Goal: Information Seeking & Learning: Learn about a topic

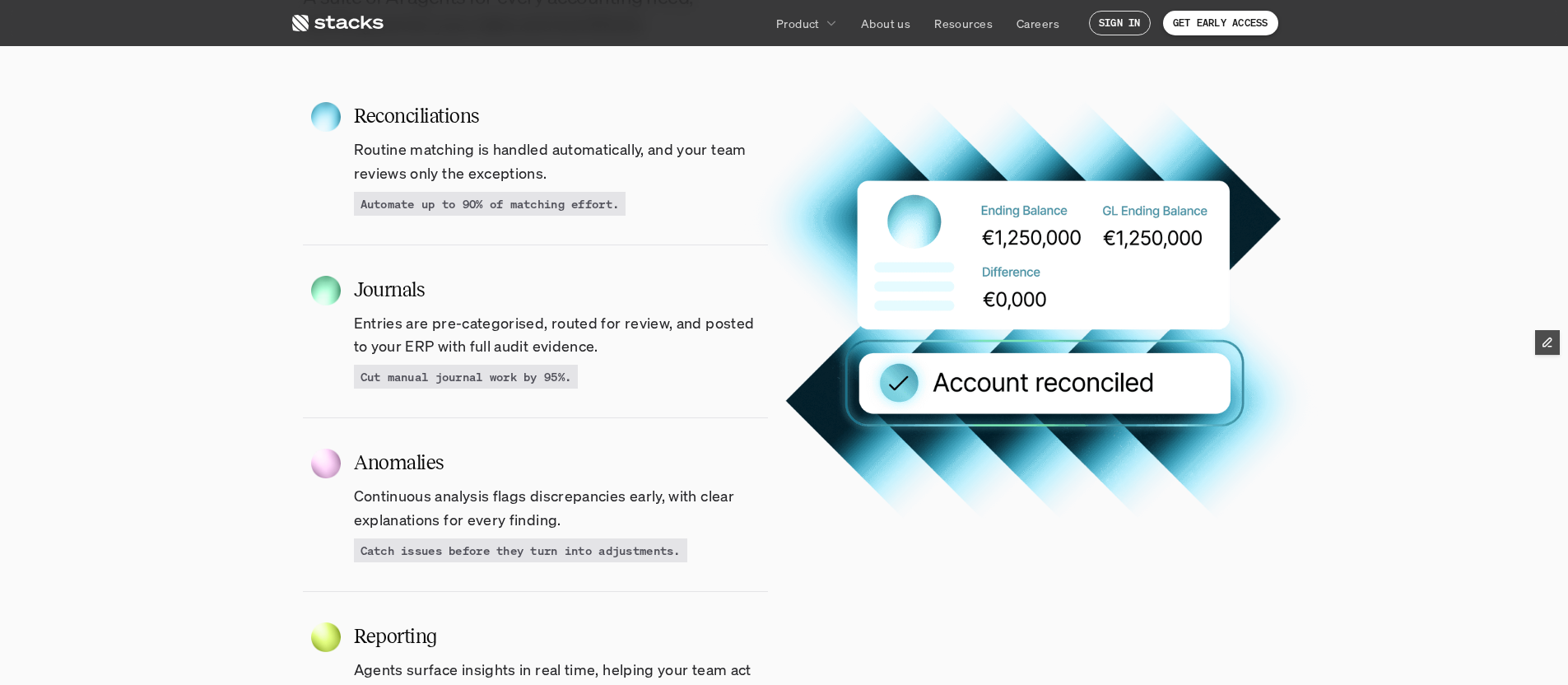
scroll to position [1639, 0]
click at [461, 169] on p "Routine matching is handled automatically, and your team reviews only the excep…" at bounding box center [560, 160] width 414 height 48
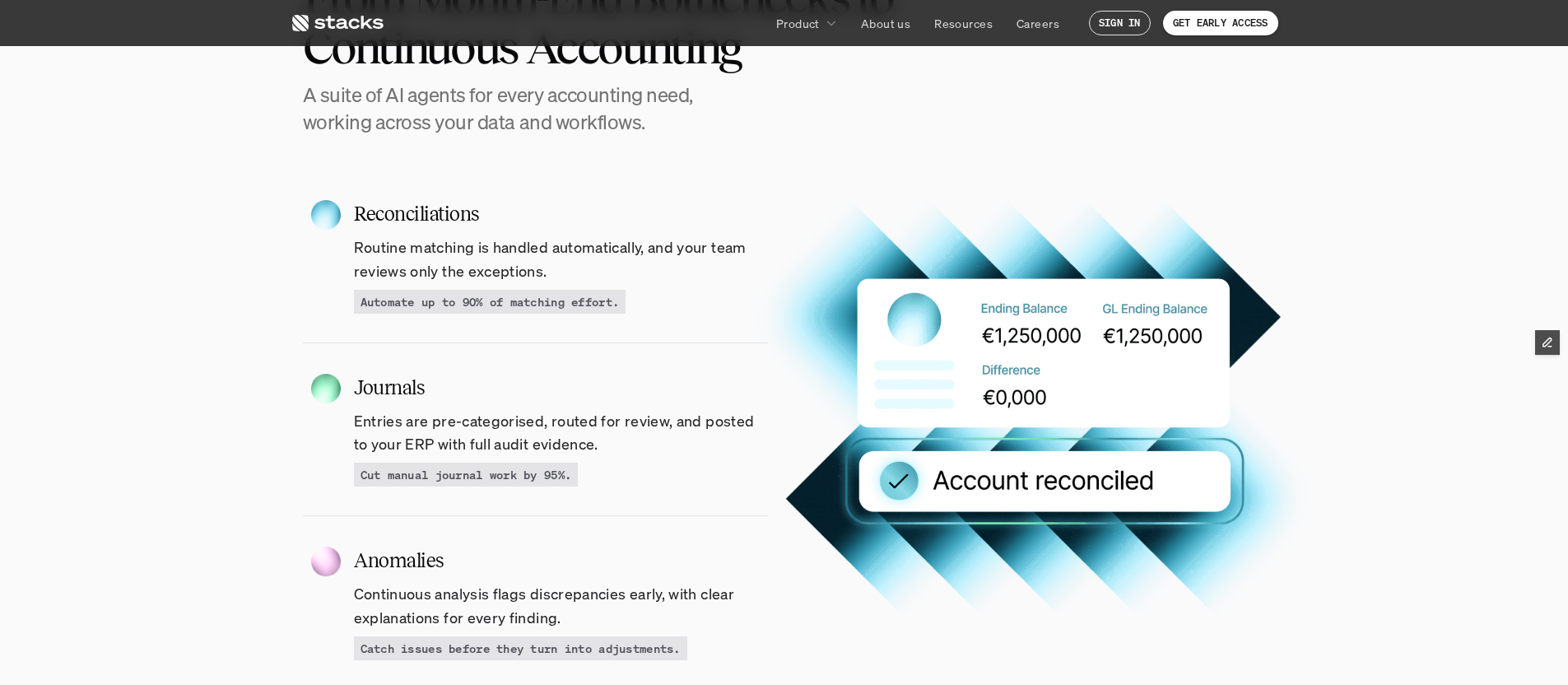
scroll to position [1530, 0]
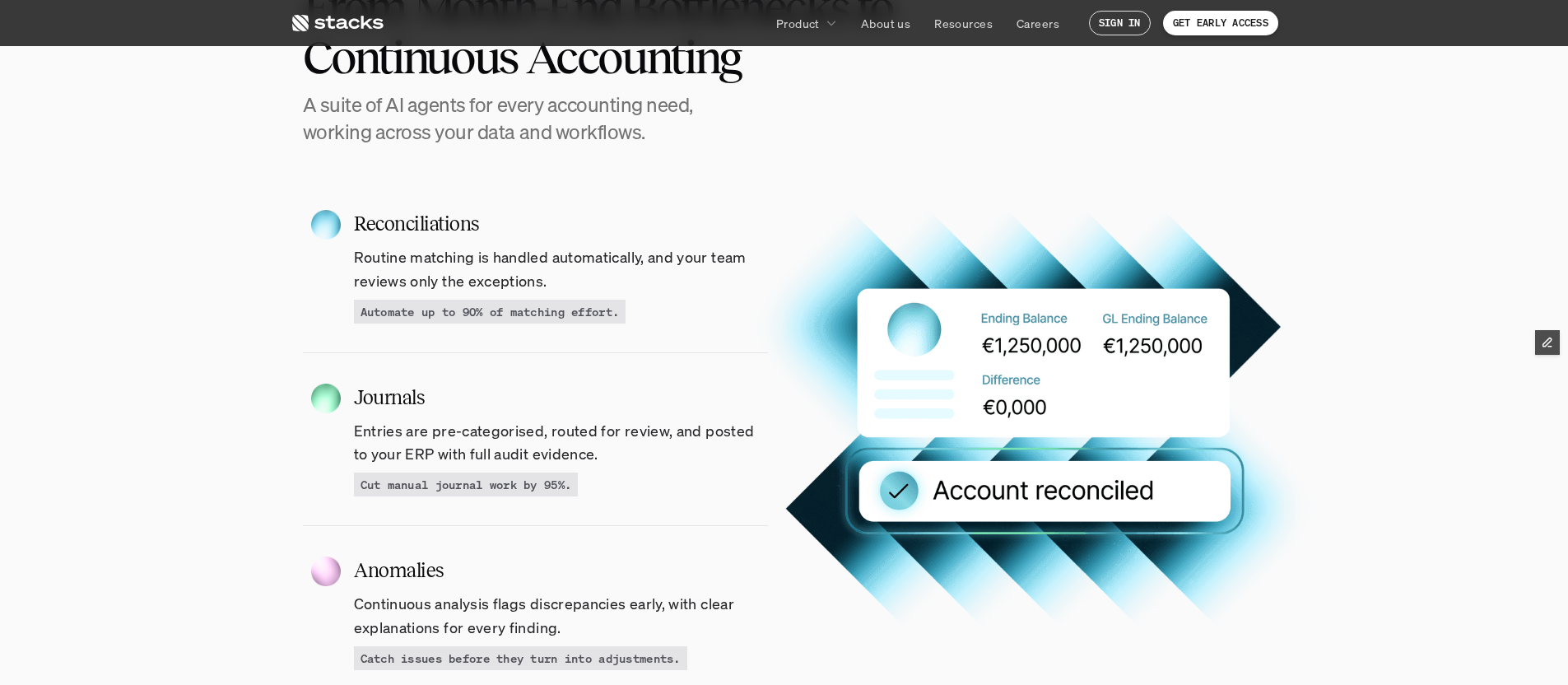
click at [417, 258] on p "Routine matching is handled automatically, and your team reviews only the excep…" at bounding box center [560, 269] width 414 height 48
click at [394, 405] on span "Journals" at bounding box center [389, 398] width 70 height 30
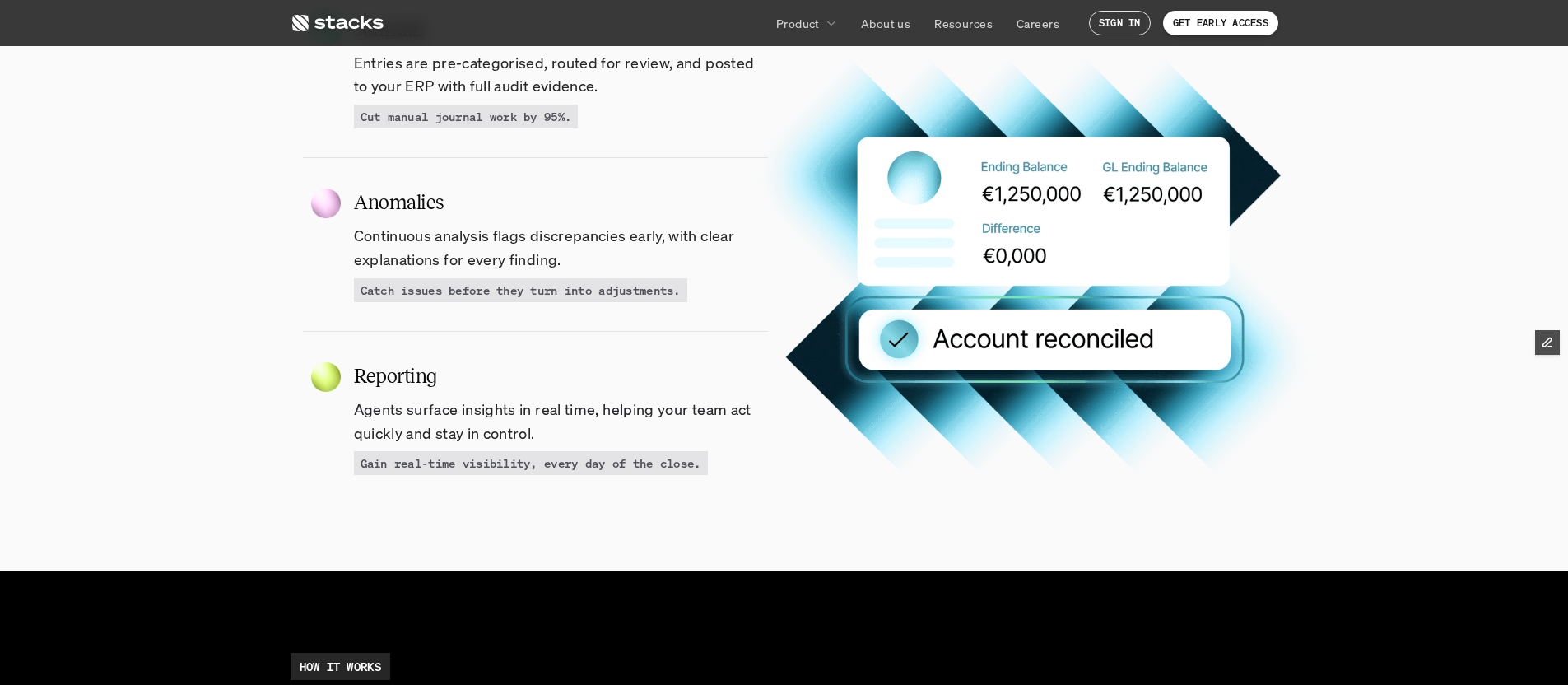
scroll to position [1998, 0]
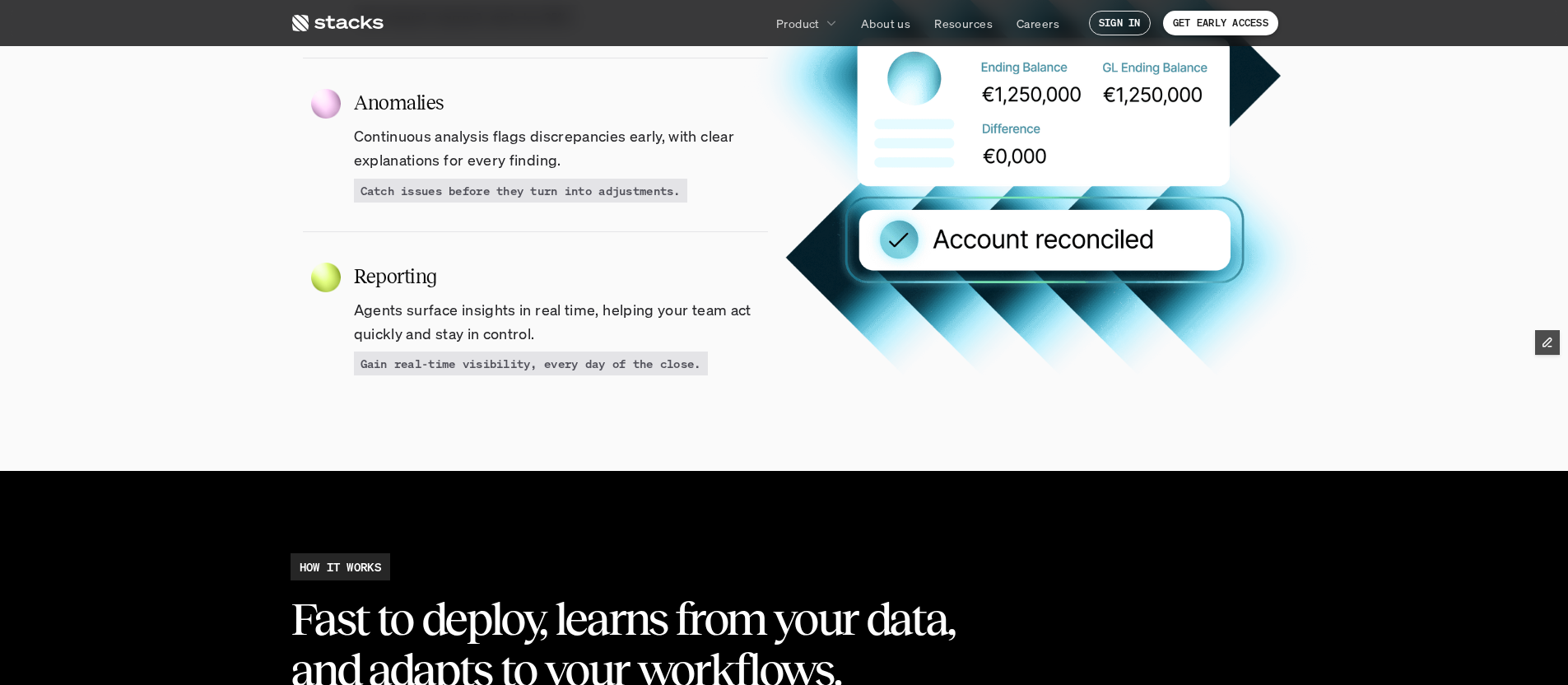
click at [320, 279] on img at bounding box center [326, 277] width 30 height 30
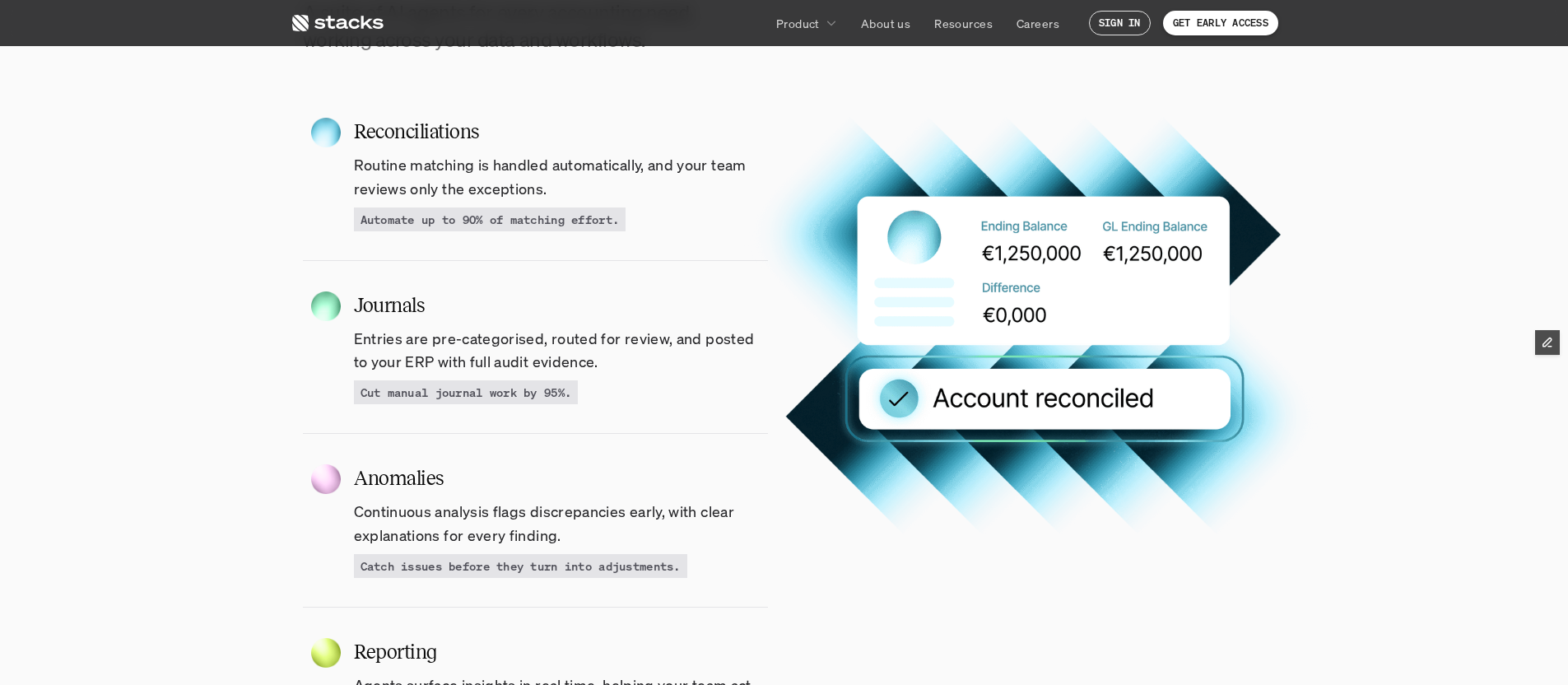
scroll to position [1449, 0]
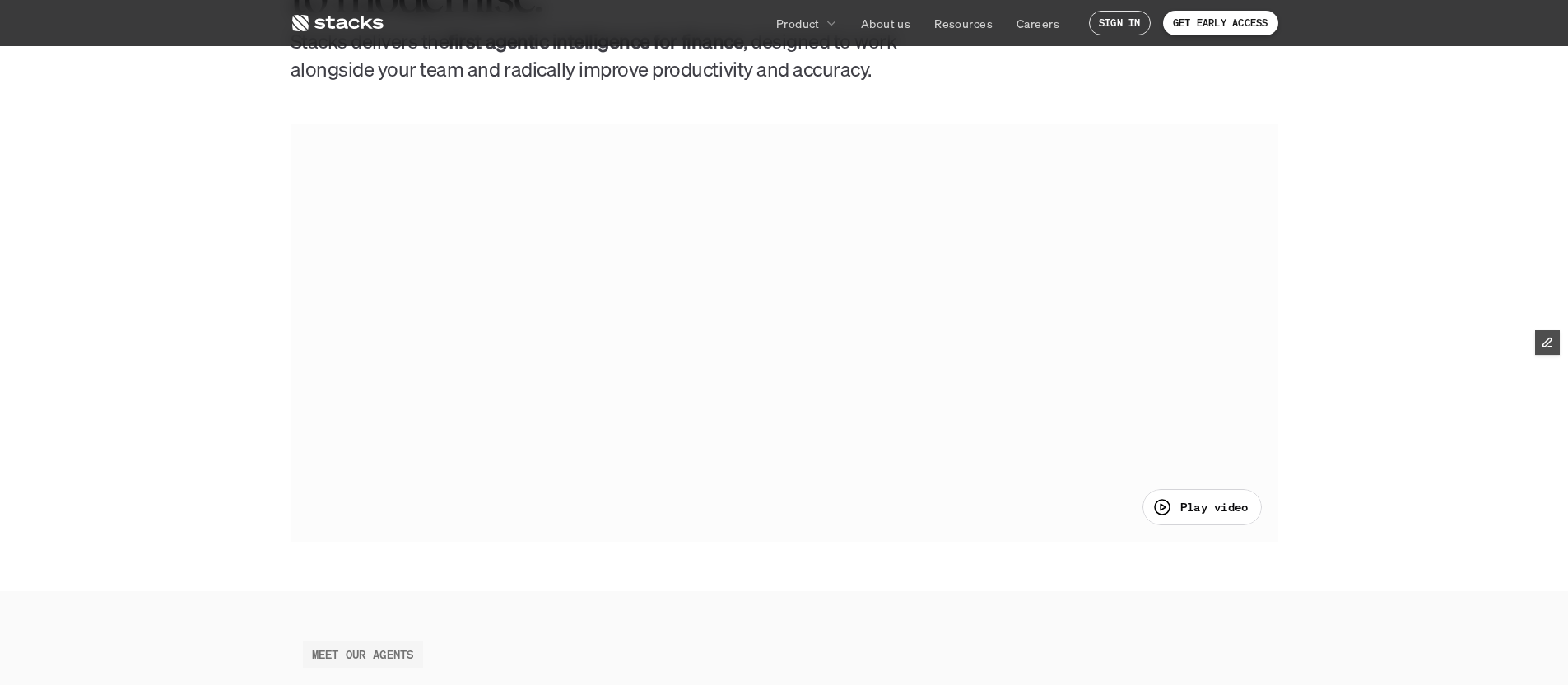
scroll to position [830, 0]
click at [790, 357] on div at bounding box center [784, 333] width 988 height 417
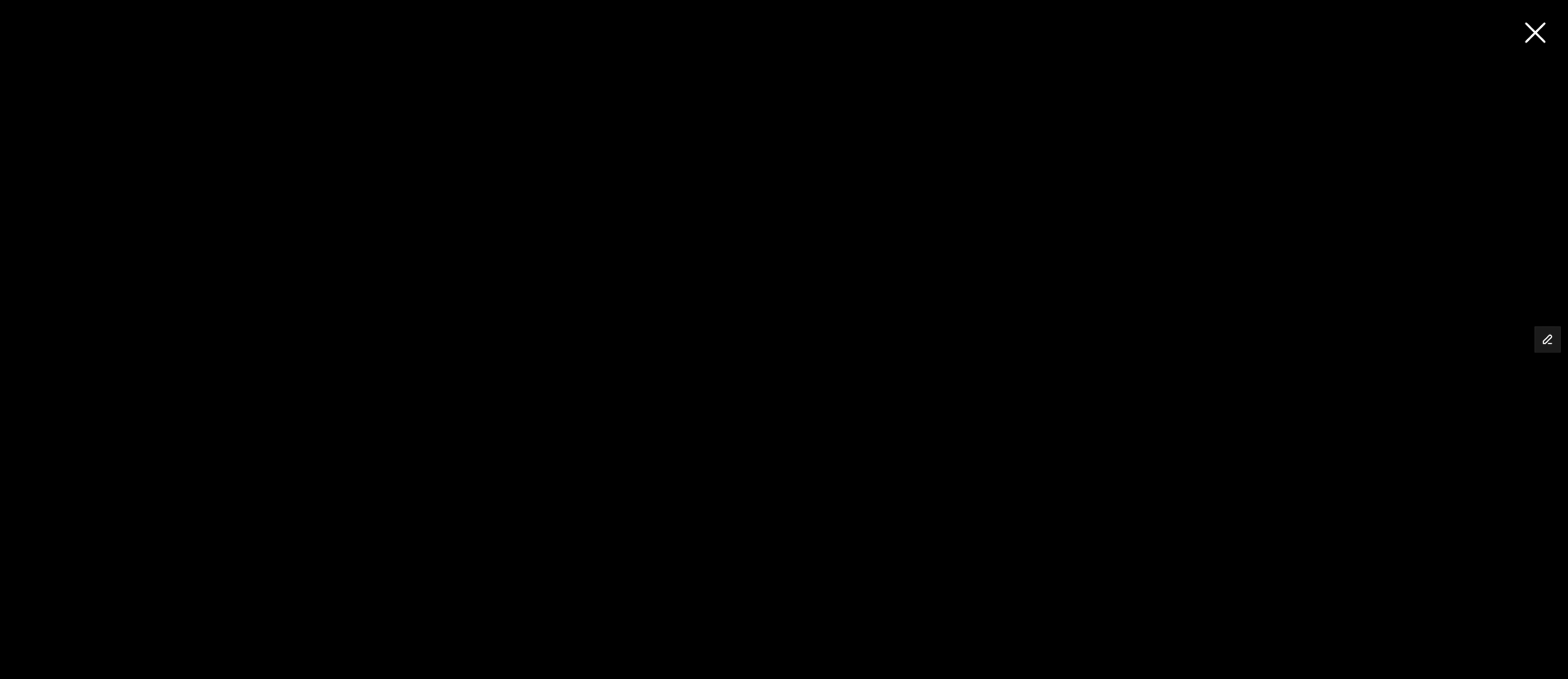
click at [632, 509] on div at bounding box center [784, 339] width 1568 height 679
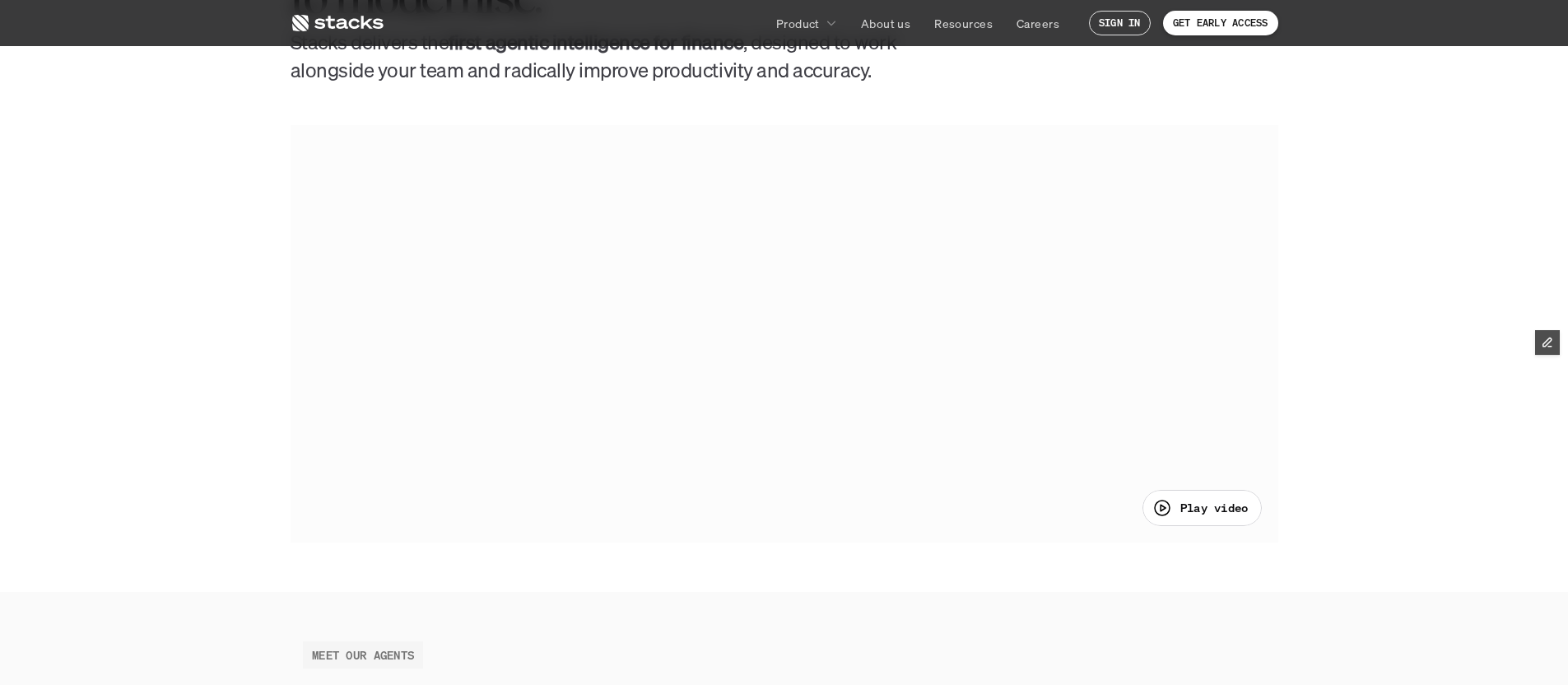
click at [652, 498] on div at bounding box center [784, 333] width 988 height 417
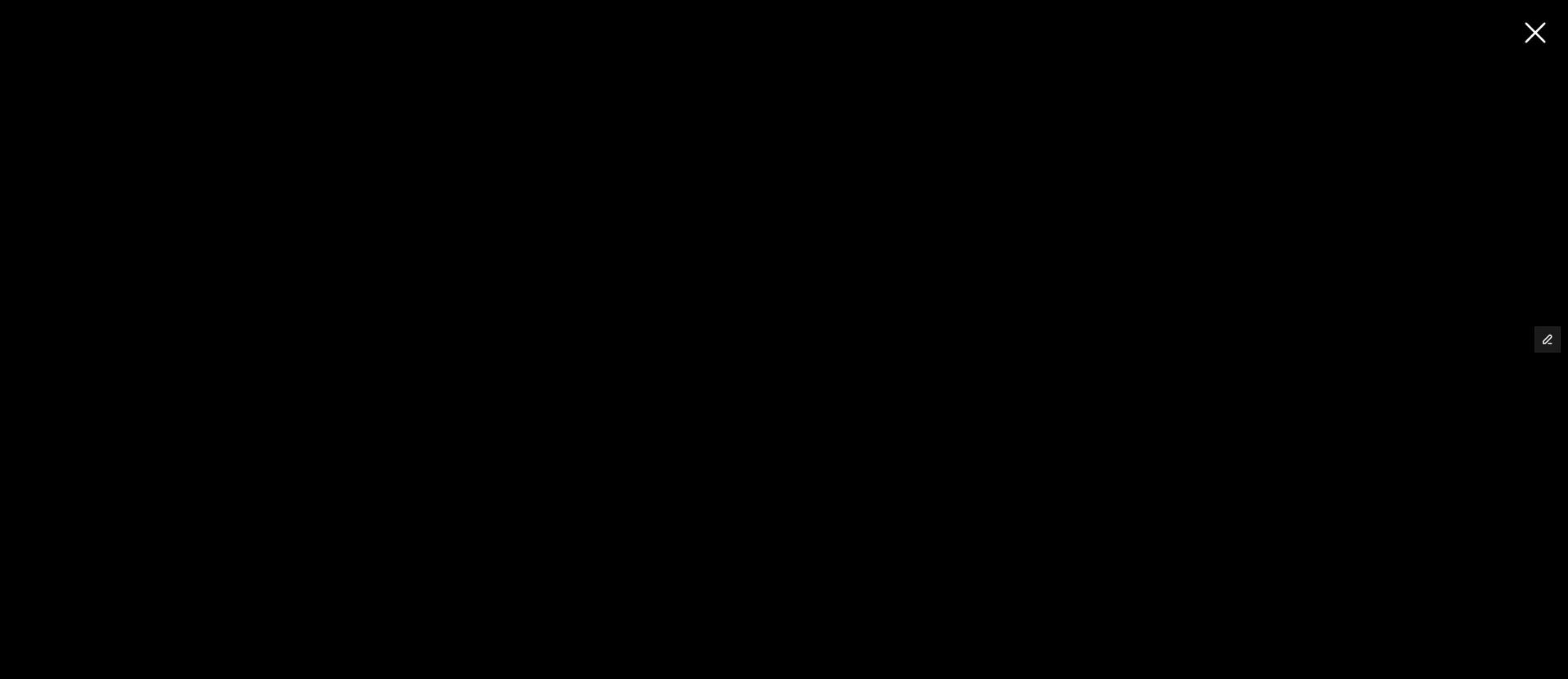
click at [1533, 34] on div at bounding box center [784, 339] width 1568 height 679
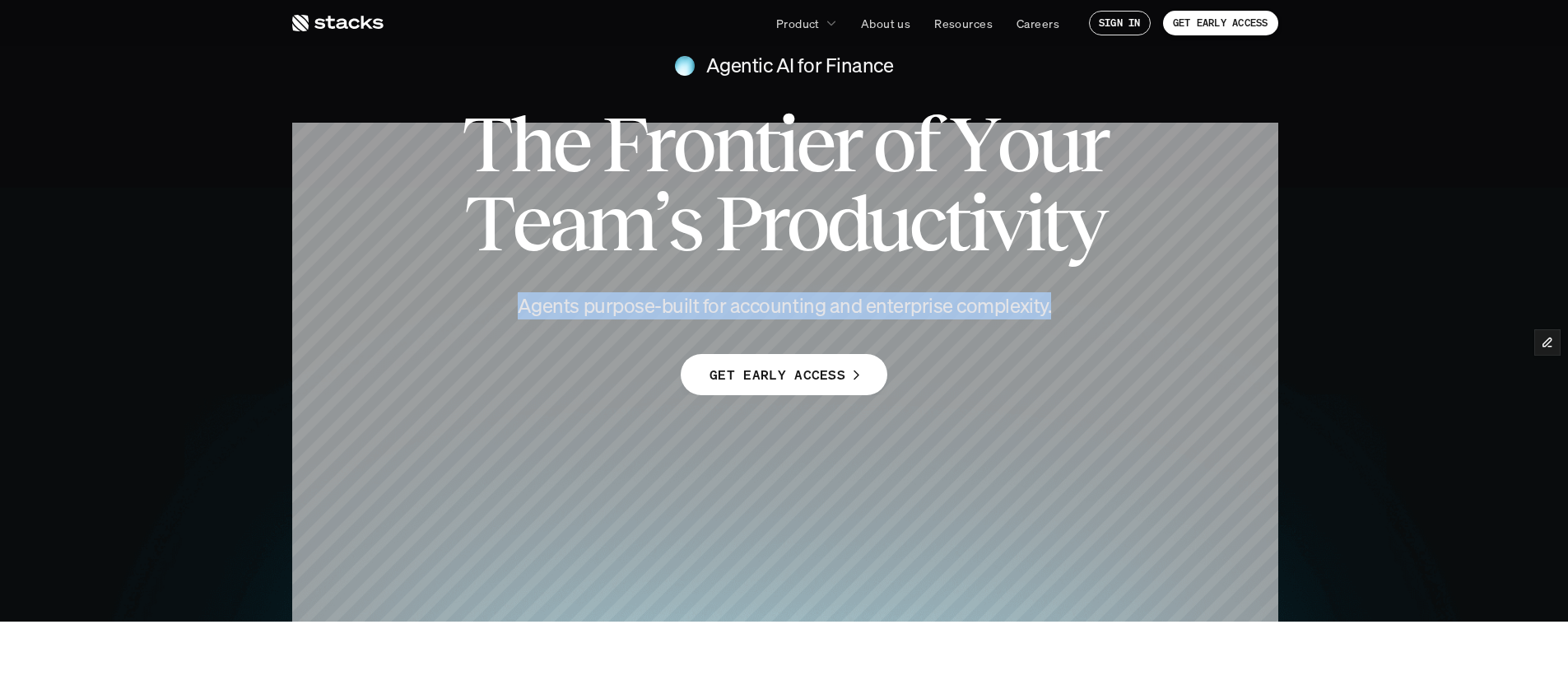
click at [1062, 301] on h4 "Agents purpose-built for accounting and enterprise complexity." at bounding box center [784, 306] width 593 height 28
drag, startPoint x: 1057, startPoint y: 310, endPoint x: 530, endPoint y: 315, distance: 527.0
click at [530, 315] on h4 "Agents purpose-built for accounting and enterprise complexity." at bounding box center [784, 306] width 593 height 28
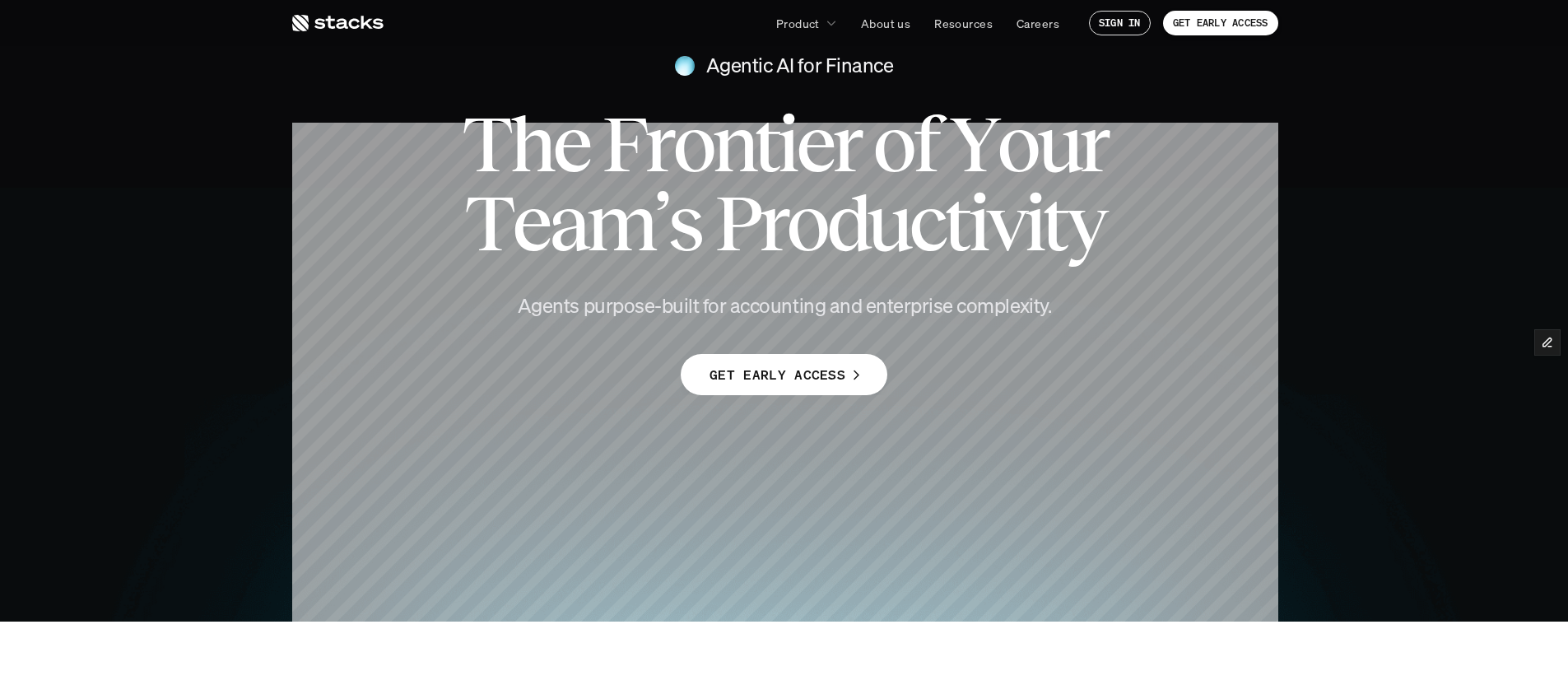
drag, startPoint x: 519, startPoint y: 306, endPoint x: 1058, endPoint y: 304, distance: 539.0
click at [1058, 304] on h4 "Agents purpose-built for accounting and enterprise complexity." at bounding box center [784, 306] width 593 height 28
